Goal: Transaction & Acquisition: Purchase product/service

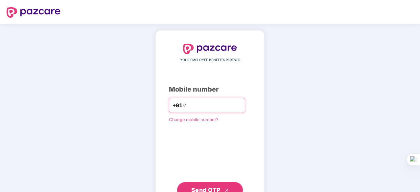
click at [188, 108] on input "number" at bounding box center [215, 105] width 54 height 11
type input "**********"
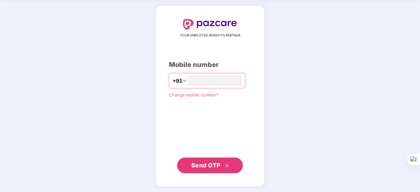
click at [209, 166] on span "Send OTP" at bounding box center [205, 165] width 29 height 7
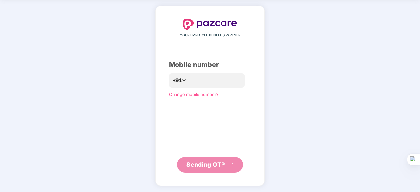
scroll to position [22, 0]
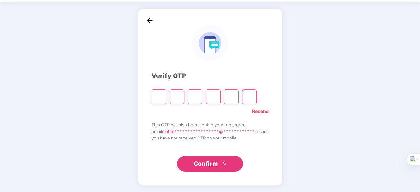
paste input "*"
type input "*"
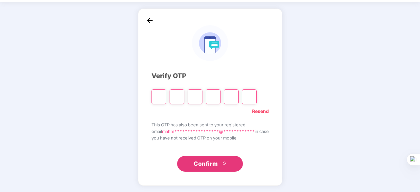
type input "*"
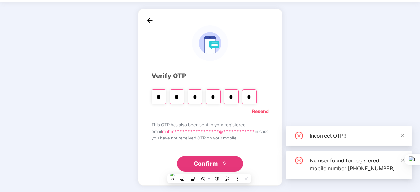
click at [212, 167] on span "Confirm" at bounding box center [206, 163] width 24 height 9
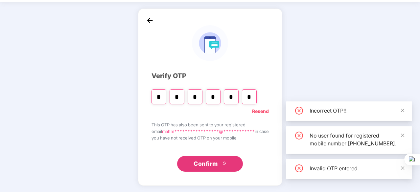
click at [214, 161] on span "Confirm" at bounding box center [206, 163] width 24 height 9
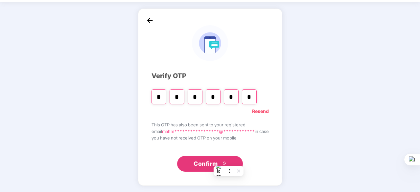
click at [155, 99] on input "*" at bounding box center [159, 96] width 15 height 15
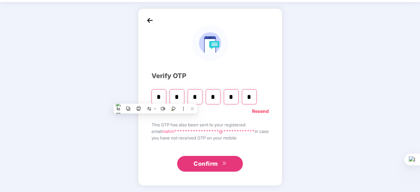
paste input "Digit 6"
type input "*"
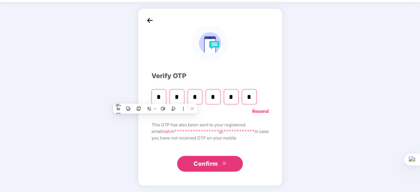
type input "*"
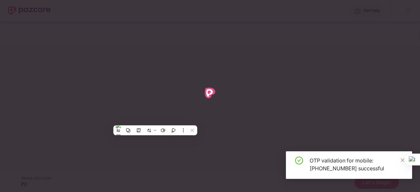
scroll to position [0, 0]
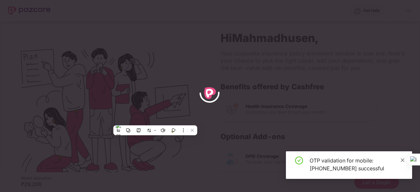
click at [402, 161] on icon "close" at bounding box center [403, 160] width 4 height 4
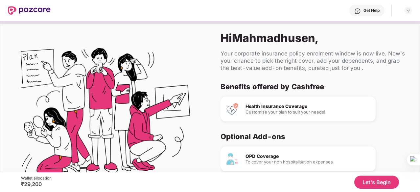
scroll to position [38, 0]
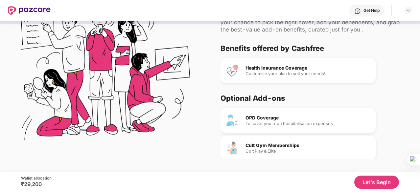
click at [264, 68] on div "Health Insurance Coverage" at bounding box center [308, 68] width 125 height 5
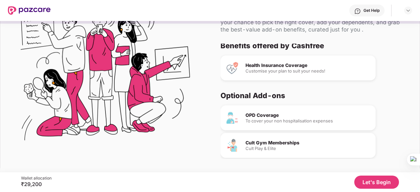
scroll to position [0, 0]
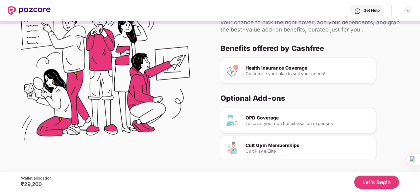
click at [276, 63] on div "Health Insurance Coverage Customise your plan to suit your needs!" at bounding box center [298, 70] width 155 height 25
click at [375, 182] on button "Let's Begin" at bounding box center [376, 182] width 45 height 13
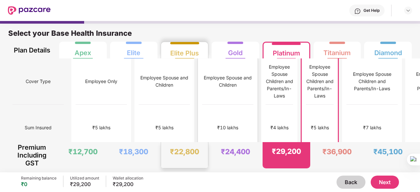
click at [202, 90] on div "Employee Spouse and Children" at bounding box center [227, 82] width 51 height 46
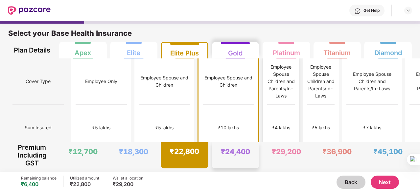
click at [267, 126] on div "₹4 lakhs" at bounding box center [281, 128] width 28 height 46
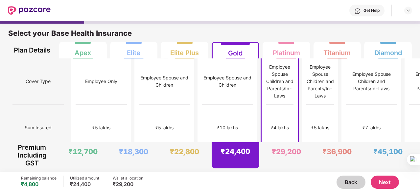
click at [384, 184] on button "Next" at bounding box center [385, 182] width 28 height 13
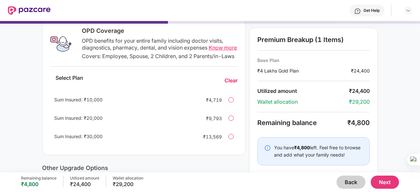
scroll to position [99, 0]
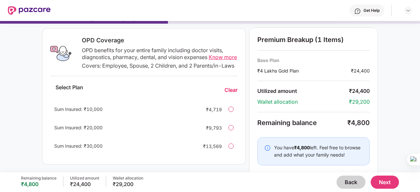
click at [218, 57] on span "Know more" at bounding box center [223, 57] width 28 height 7
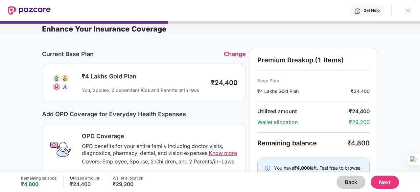
scroll to position [0, 0]
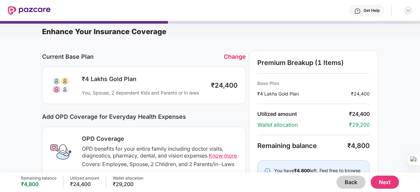
click at [410, 9] on img at bounding box center [408, 10] width 5 height 5
click at [351, 180] on button "Back" at bounding box center [351, 182] width 29 height 13
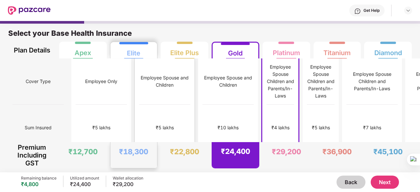
click at [139, 105] on div "₹5 lakhs" at bounding box center [164, 128] width 51 height 46
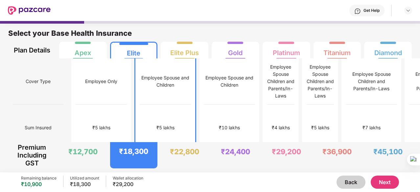
click at [384, 180] on button "Next" at bounding box center [385, 182] width 28 height 13
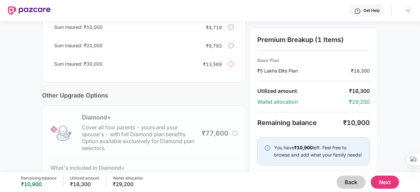
scroll to position [186, 0]
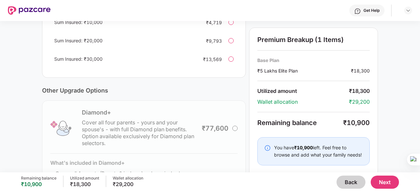
click at [348, 186] on button "Back" at bounding box center [351, 182] width 29 height 13
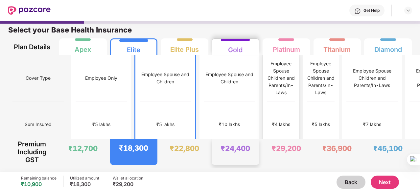
click at [267, 123] on div "₹4 lakhs" at bounding box center [281, 125] width 28 height 46
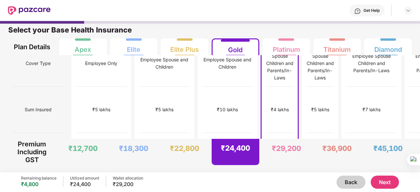
scroll to position [0, 0]
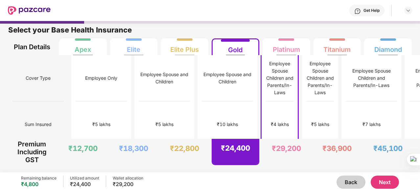
click at [383, 186] on button "Next" at bounding box center [385, 182] width 28 height 13
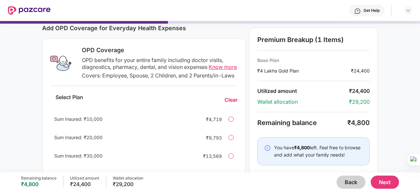
scroll to position [97, 0]
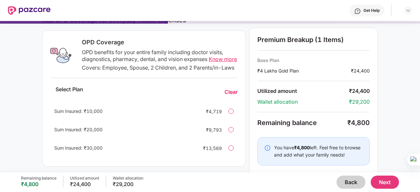
click at [387, 182] on button "Next" at bounding box center [385, 182] width 28 height 13
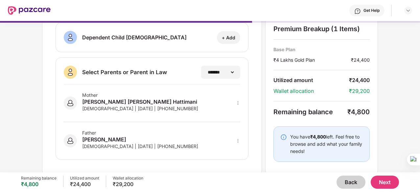
scroll to position [147, 0]
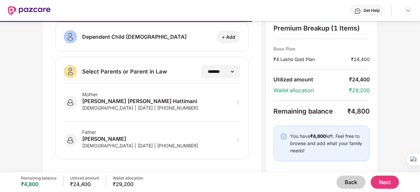
click at [386, 184] on button "Next" at bounding box center [385, 182] width 28 height 13
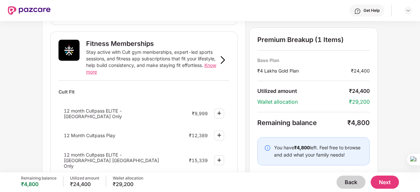
scroll to position [252, 0]
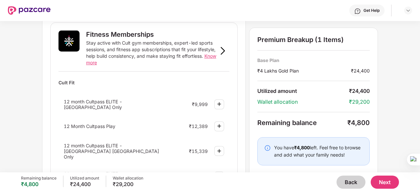
click at [222, 101] on img at bounding box center [219, 104] width 8 height 8
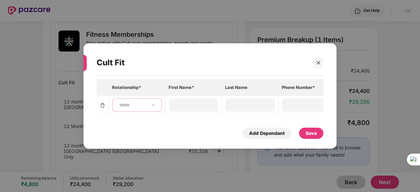
click at [149, 105] on select "**********" at bounding box center [137, 105] width 38 height 5
select select "****"
click at [118, 103] on select "**********" at bounding box center [137, 105] width 38 height 5
type input "**********"
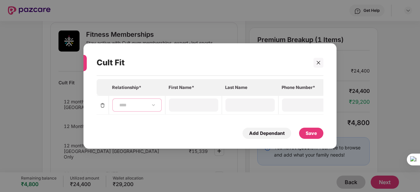
type input "**********"
click at [313, 137] on div "Save" at bounding box center [311, 133] width 11 height 7
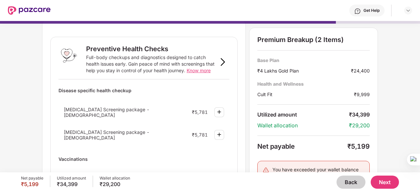
scroll to position [0, 0]
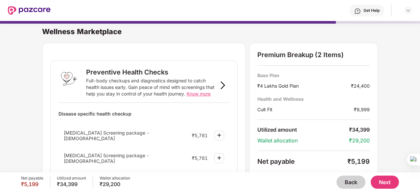
click at [345, 180] on button "Back" at bounding box center [351, 182] width 29 height 13
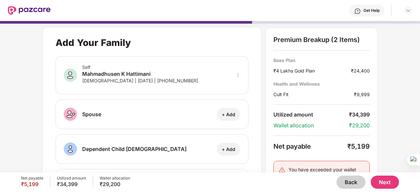
click at [345, 180] on button "Back" at bounding box center [351, 182] width 29 height 13
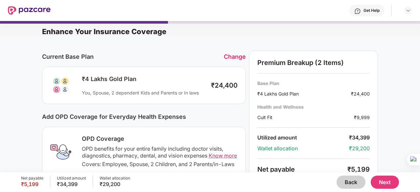
click at [348, 179] on button "Back" at bounding box center [351, 182] width 29 height 13
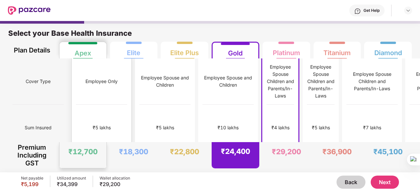
click at [82, 105] on div "₹5 lakhs" at bounding box center [101, 128] width 51 height 46
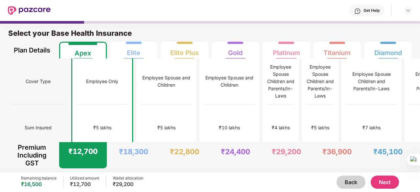
click at [385, 184] on button "Next" at bounding box center [385, 182] width 28 height 13
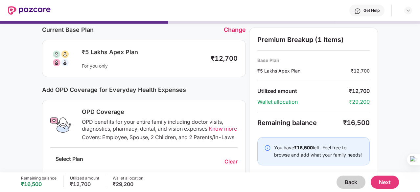
scroll to position [25, 0]
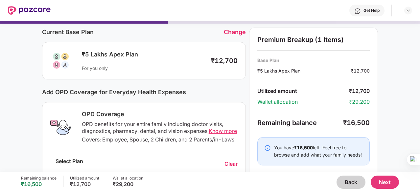
click at [384, 183] on button "Next" at bounding box center [385, 182] width 28 height 13
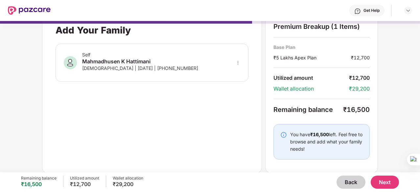
scroll to position [0, 0]
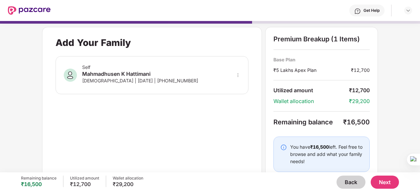
click at [183, 82] on div "Self Mahmadhusen K Hattimani [DEMOGRAPHIC_DATA] | [DATE] | [PHONE_NUMBER]" at bounding box center [152, 75] width 193 height 38
click at [383, 184] on button "Next" at bounding box center [385, 182] width 28 height 13
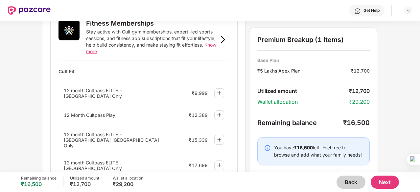
scroll to position [279, 0]
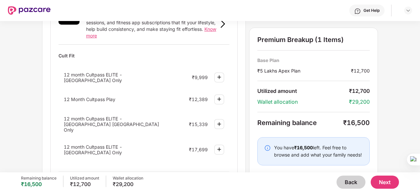
click at [218, 76] on div at bounding box center [219, 78] width 10 height 10
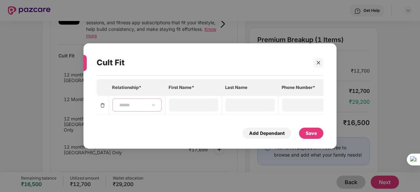
click at [156, 104] on select "**********" at bounding box center [137, 105] width 38 height 5
select select "****"
click at [118, 103] on select "**********" at bounding box center [137, 105] width 38 height 5
type input "**********"
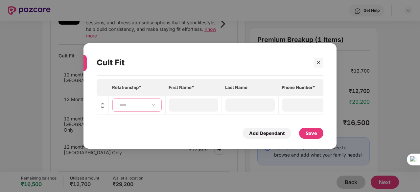
type input "**********"
click at [308, 135] on div "Save" at bounding box center [311, 133] width 11 height 7
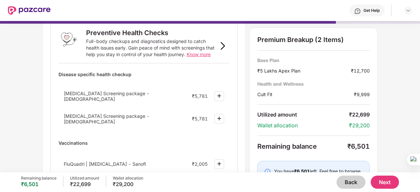
scroll to position [38, 0]
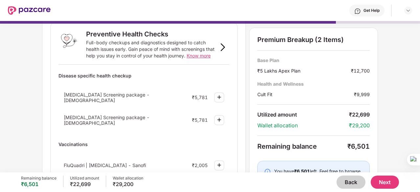
click at [344, 182] on button "Back" at bounding box center [351, 182] width 29 height 13
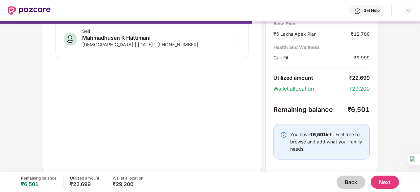
click at [344, 182] on button "Back" at bounding box center [351, 182] width 29 height 13
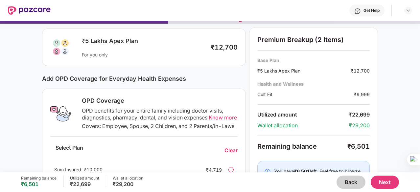
click at [344, 182] on button "Back" at bounding box center [351, 182] width 29 height 13
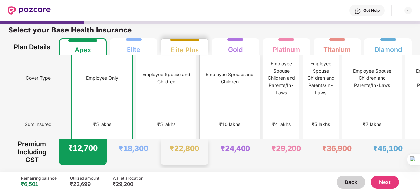
click at [204, 131] on div "₹10 lakhs" at bounding box center [229, 125] width 51 height 46
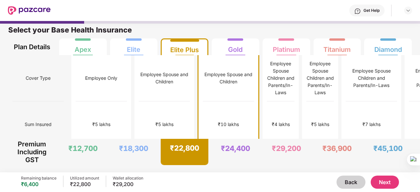
click at [381, 180] on button "Next" at bounding box center [385, 182] width 28 height 13
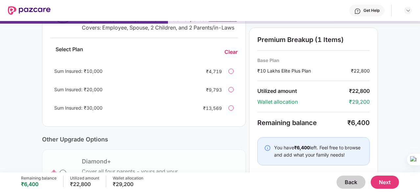
scroll to position [134, 0]
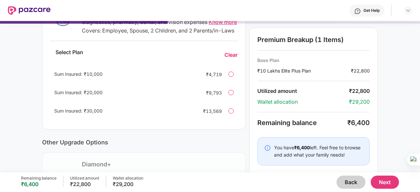
click at [388, 187] on button "Next" at bounding box center [385, 182] width 28 height 13
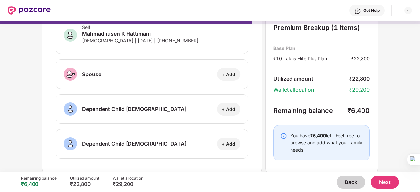
scroll to position [40, 0]
click at [344, 176] on div "Remaining balance ₹6,400 Utilized amount ₹22,800 Wallet allocation ₹29,200 Back…" at bounding box center [210, 183] width 378 height 20
click at [346, 180] on button "Back" at bounding box center [351, 182] width 29 height 13
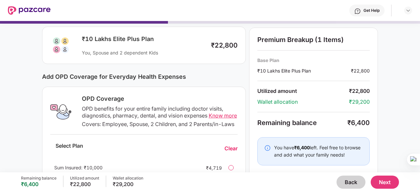
click at [346, 180] on button "Back" at bounding box center [351, 182] width 29 height 13
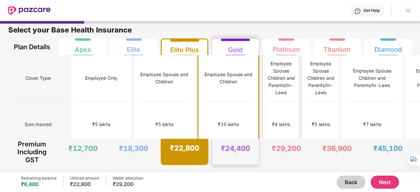
click at [267, 122] on div "₹4 lakhs" at bounding box center [281, 125] width 28 height 46
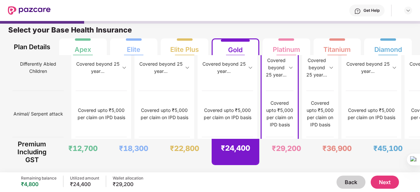
scroll to position [413, 0]
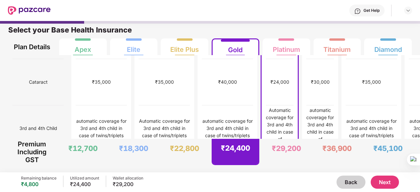
click at [389, 184] on button "Next" at bounding box center [385, 182] width 28 height 13
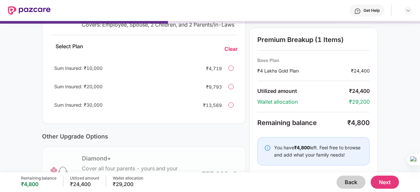
scroll to position [139, 0]
click at [384, 182] on button "Next" at bounding box center [385, 182] width 28 height 13
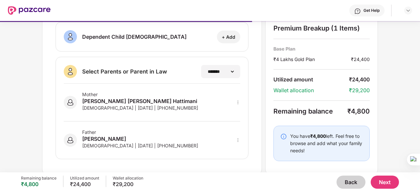
scroll to position [147, 0]
click at [124, 102] on div "[PERSON_NAME] [PERSON_NAME] Hattimani" at bounding box center [140, 101] width 116 height 8
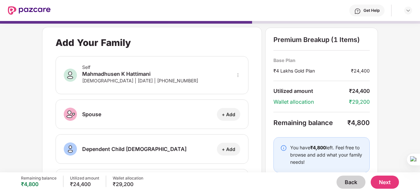
scroll to position [33, 0]
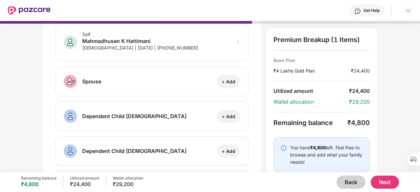
click at [390, 184] on button "Next" at bounding box center [385, 182] width 28 height 13
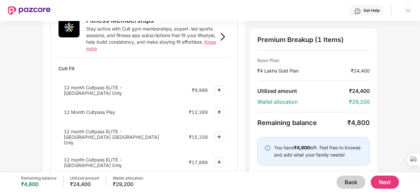
scroll to position [296, 0]
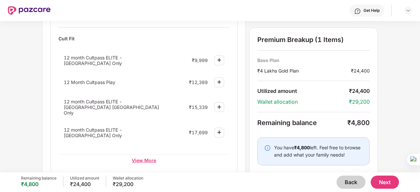
click at [148, 155] on div "View More" at bounding box center [144, 161] width 171 height 12
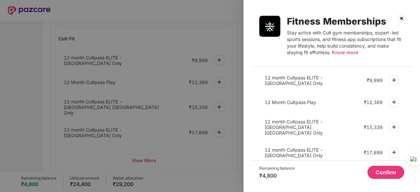
scroll to position [0, 0]
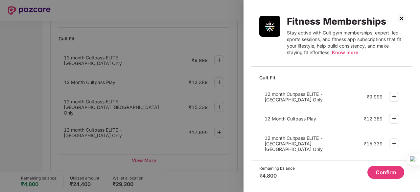
click at [394, 95] on img at bounding box center [394, 97] width 8 height 8
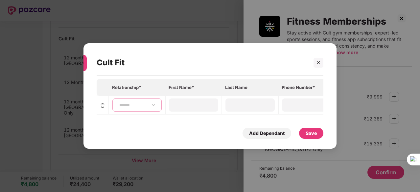
click at [150, 106] on select "**********" at bounding box center [137, 105] width 38 height 5
select select "****"
click at [118, 103] on select "**********" at bounding box center [137, 105] width 38 height 5
type input "**********"
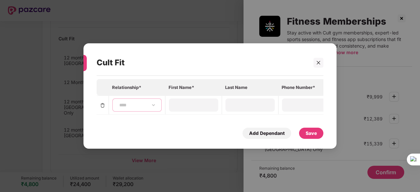
type input "**********"
click at [312, 135] on div "Save" at bounding box center [311, 133] width 11 height 7
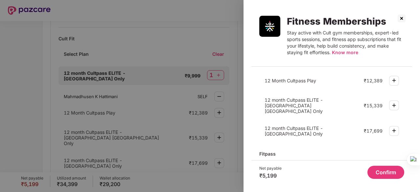
scroll to position [95, 0]
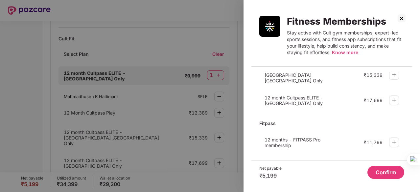
click at [378, 171] on button "Confirm" at bounding box center [386, 172] width 37 height 13
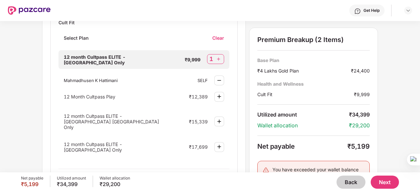
scroll to position [296, 0]
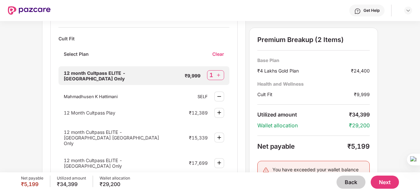
click at [387, 181] on button "Next" at bounding box center [385, 182] width 28 height 13
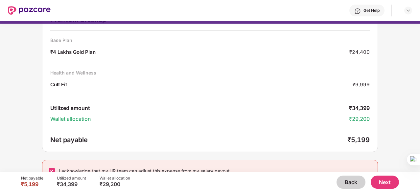
scroll to position [42, 0]
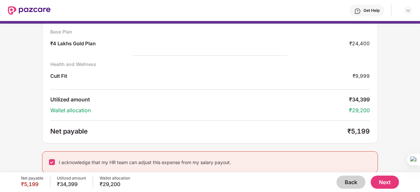
click at [389, 182] on button "Next" at bounding box center [385, 182] width 28 height 13
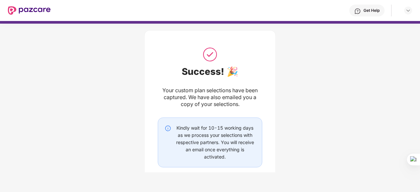
scroll to position [44, 0]
